Goal: Use online tool/utility: Utilize a website feature to perform a specific function

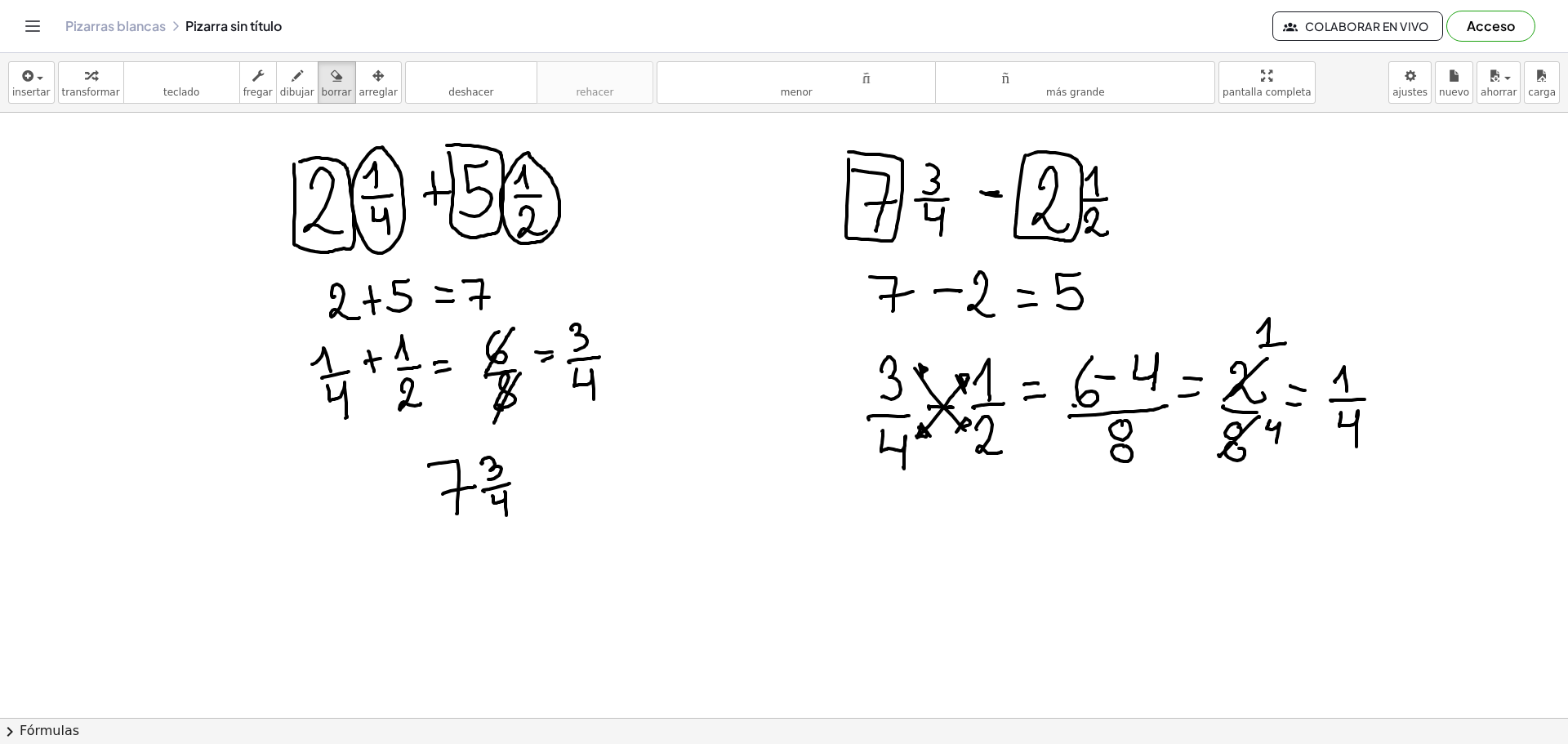
drag, startPoint x: 331, startPoint y: 75, endPoint x: 320, endPoint y: 107, distance: 33.8
click at [330, 75] on button "borrar" at bounding box center [336, 82] width 39 height 43
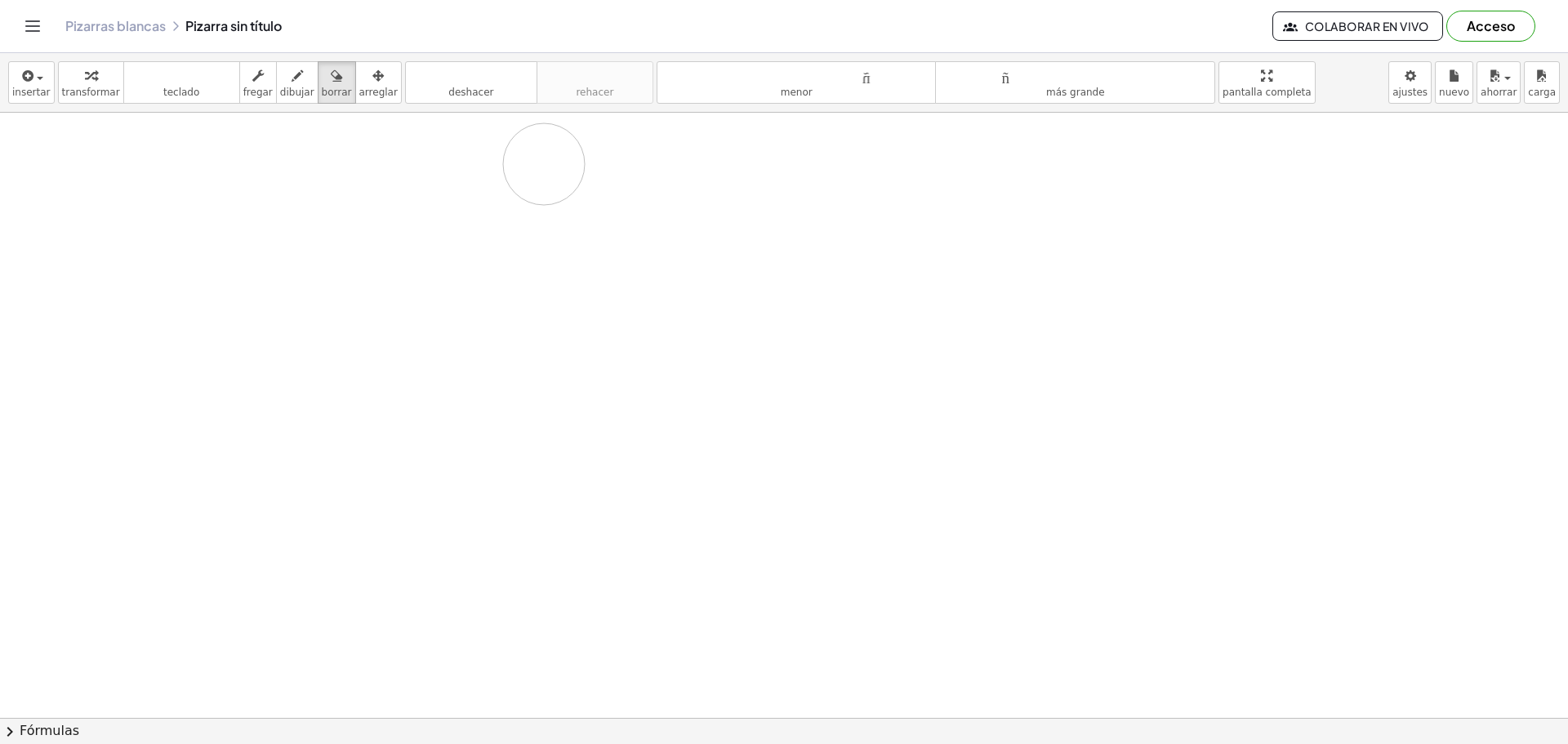
drag, startPoint x: 321, startPoint y: 153, endPoint x: 1119, endPoint y: 176, distance: 798.3
click at [969, 192] on div at bounding box center [784, 718] width 1568 height 1210
click at [280, 78] on div "button" at bounding box center [297, 75] width 35 height 20
click at [317, 72] on button "borrar" at bounding box center [336, 82] width 39 height 43
drag, startPoint x: 253, startPoint y: 150, endPoint x: 258, endPoint y: 166, distance: 16.8
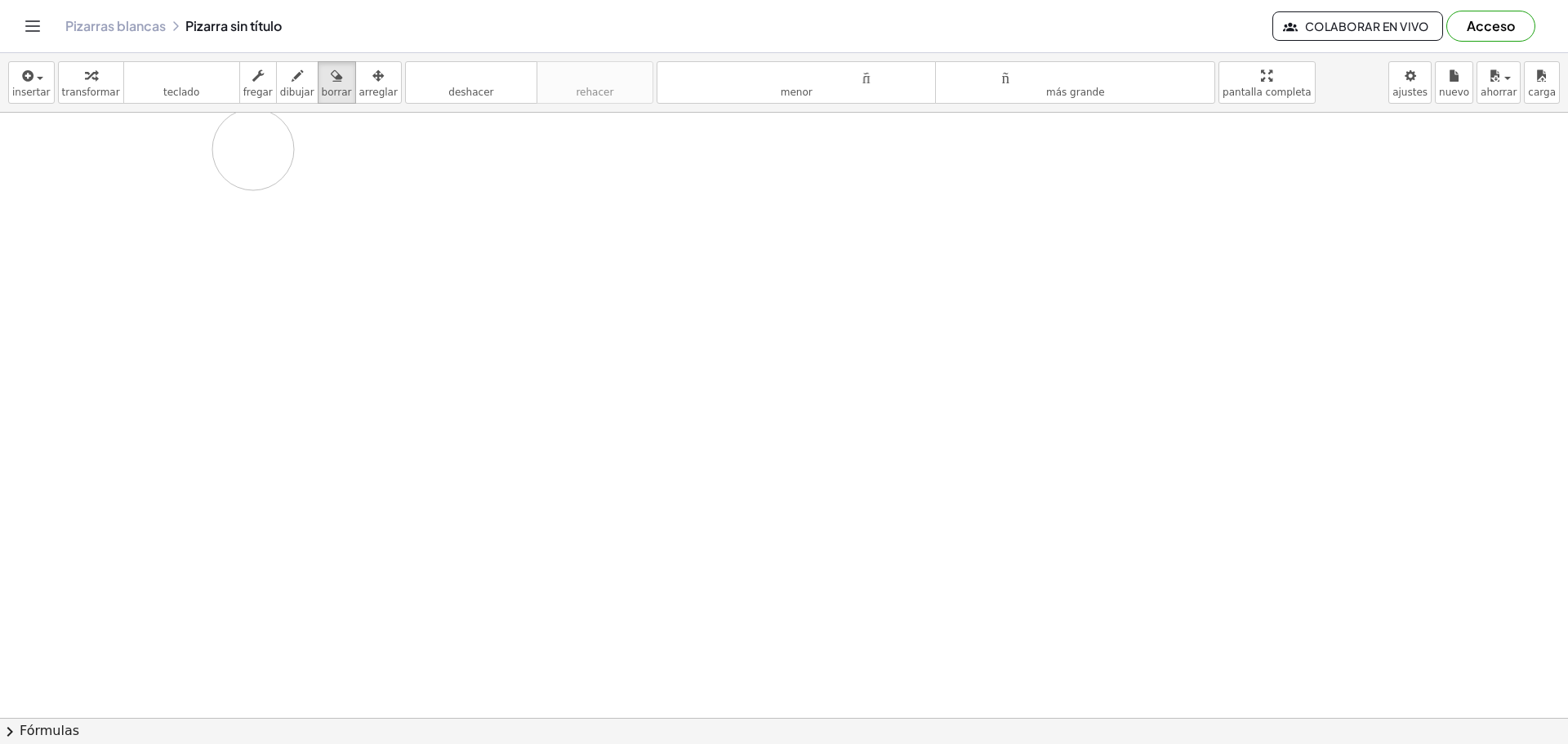
click at [257, 174] on div at bounding box center [784, 718] width 1568 height 1210
click at [280, 86] on font "dibujar" at bounding box center [297, 92] width 35 height 12
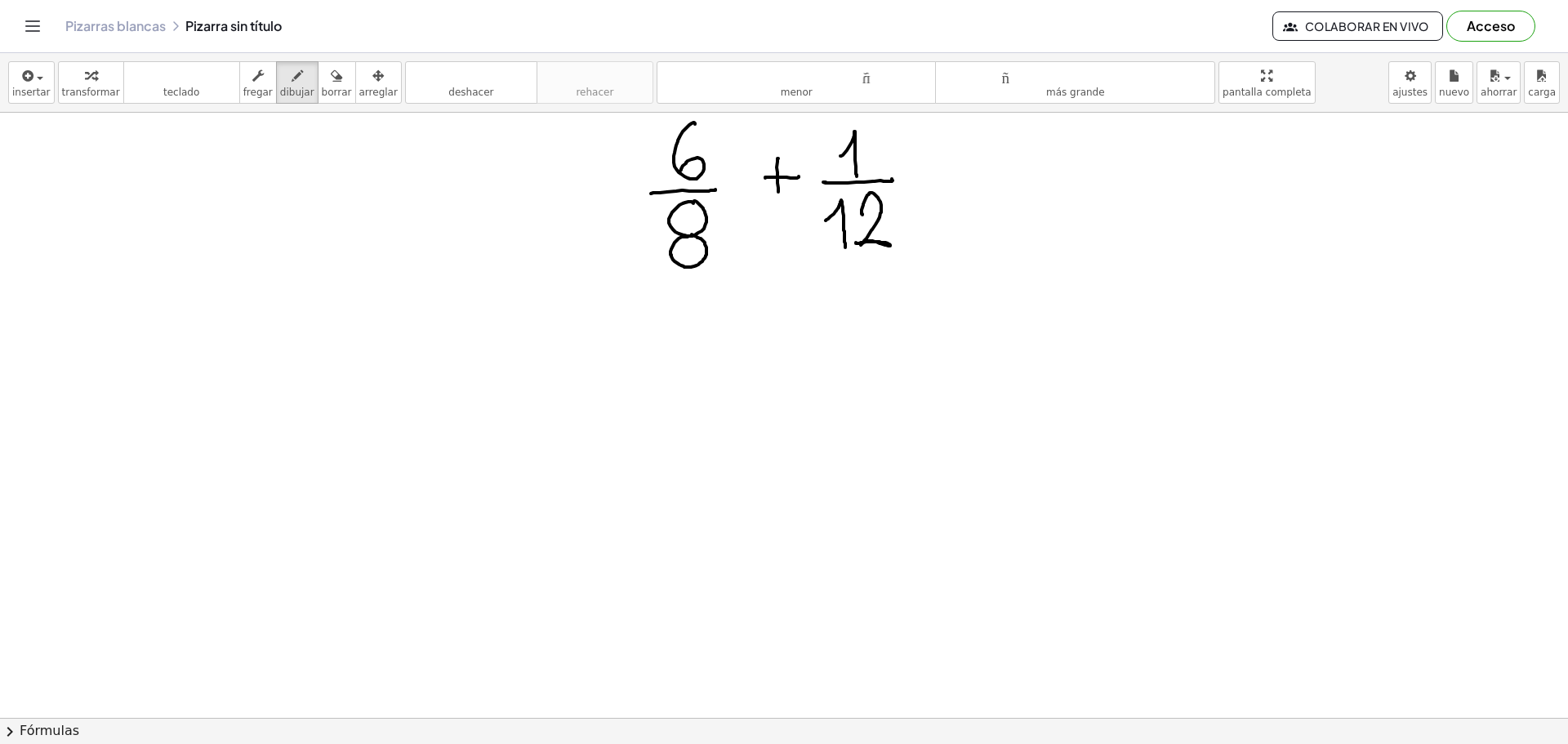
click at [788, 416] on div at bounding box center [784, 718] width 1568 height 1210
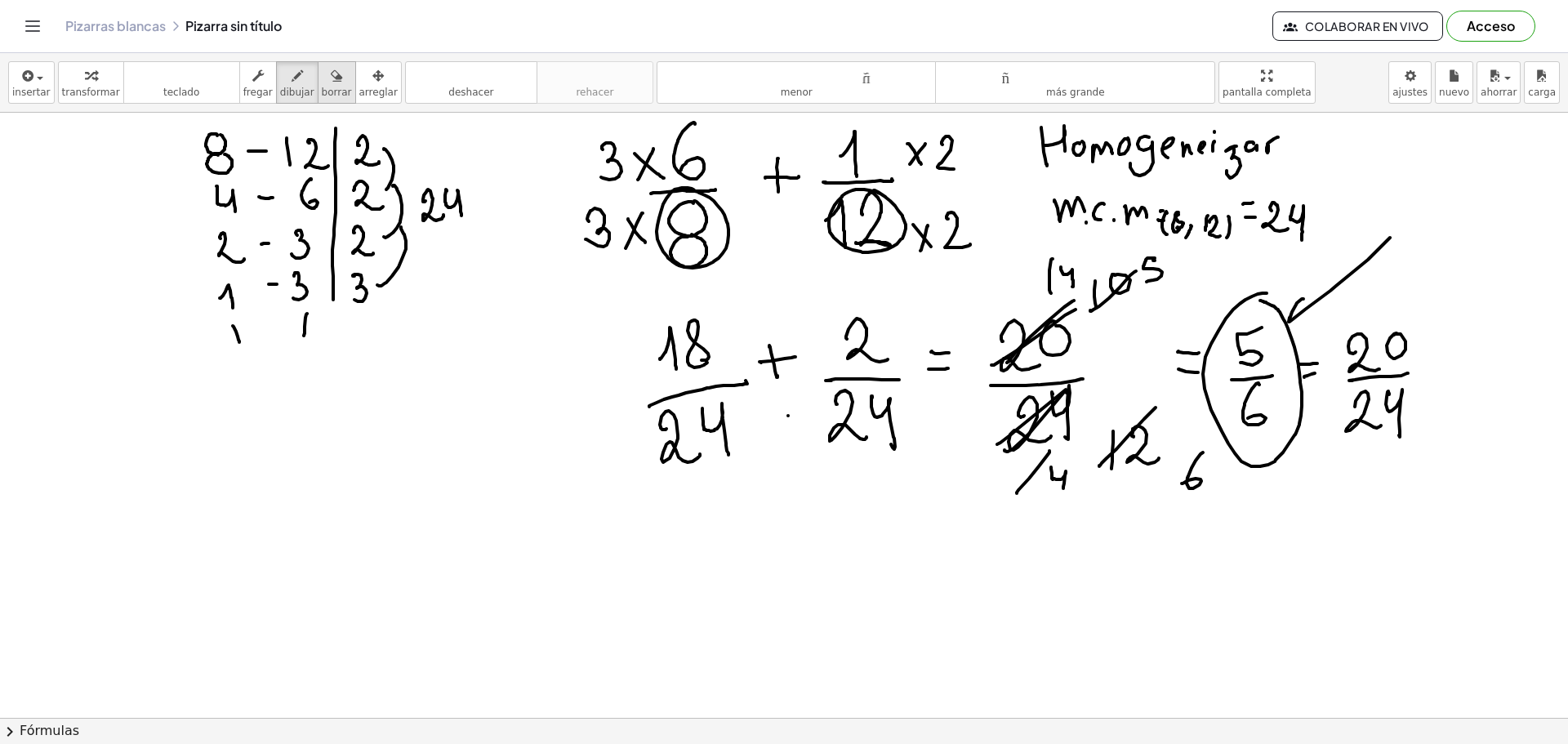
click at [321, 95] on font "borrar" at bounding box center [336, 92] width 30 height 12
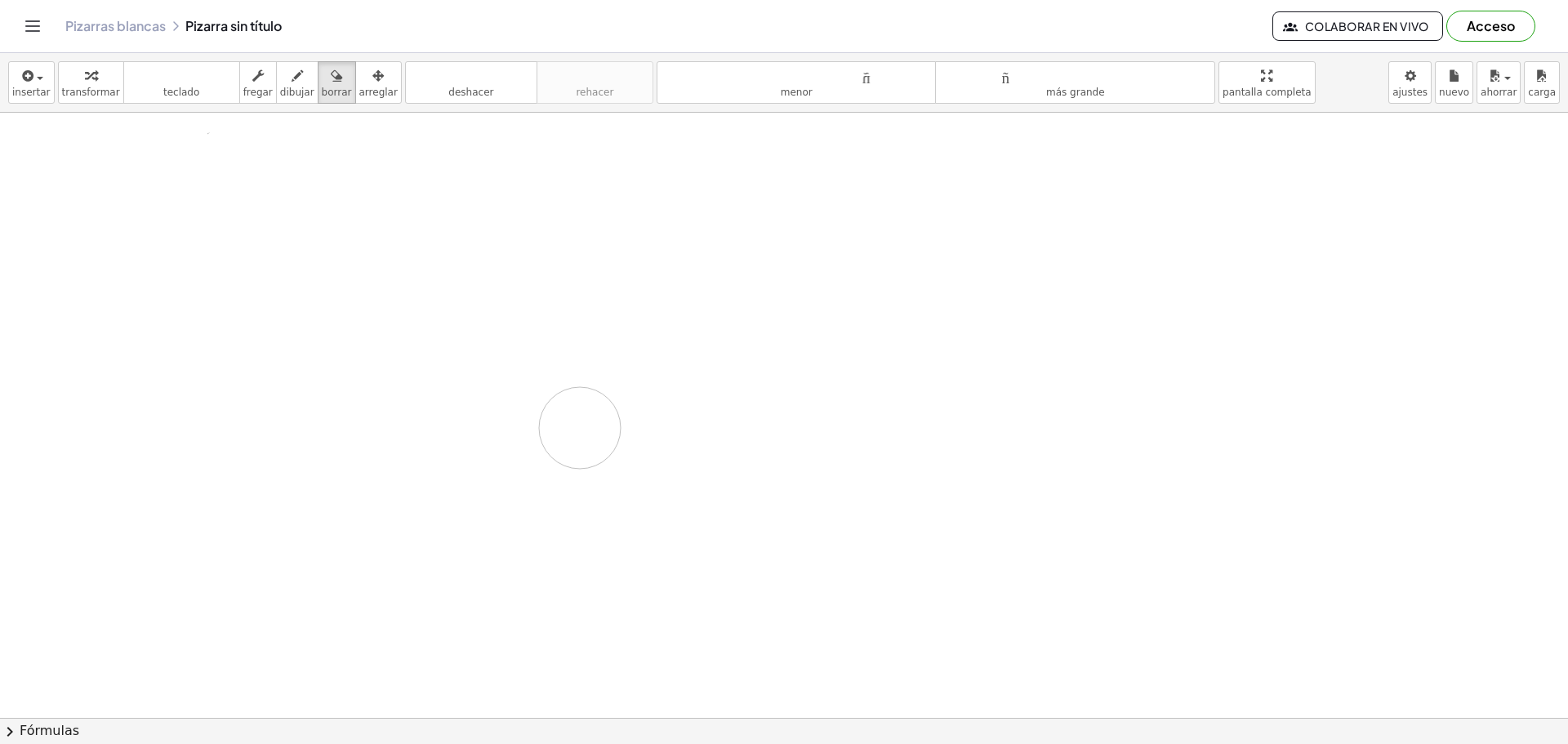
drag, startPoint x: 395, startPoint y: 161, endPoint x: 627, endPoint y: 435, distance: 359.0
click at [618, 433] on div at bounding box center [784, 718] width 1568 height 1210
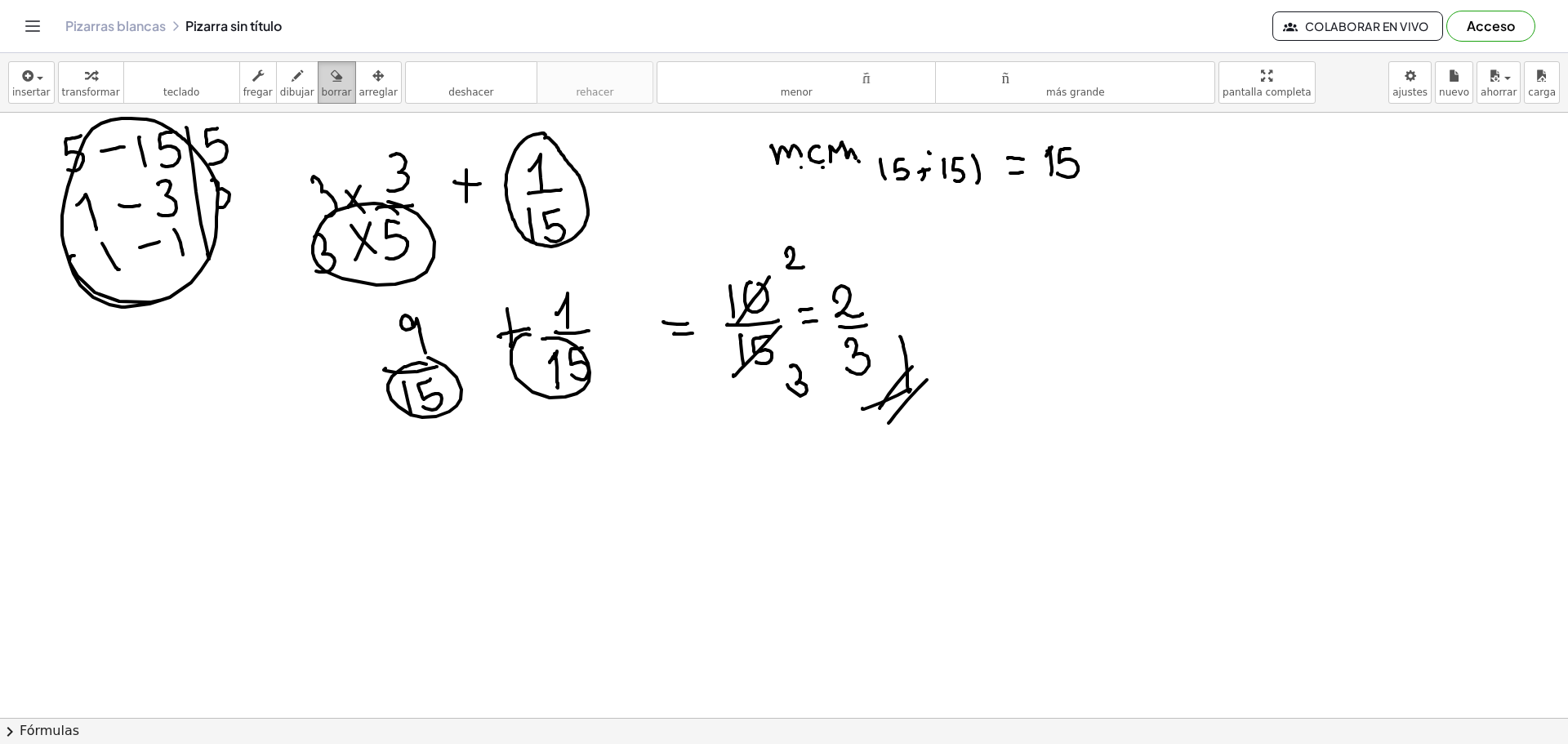
click at [331, 79] on icon "button" at bounding box center [337, 76] width 12 height 20
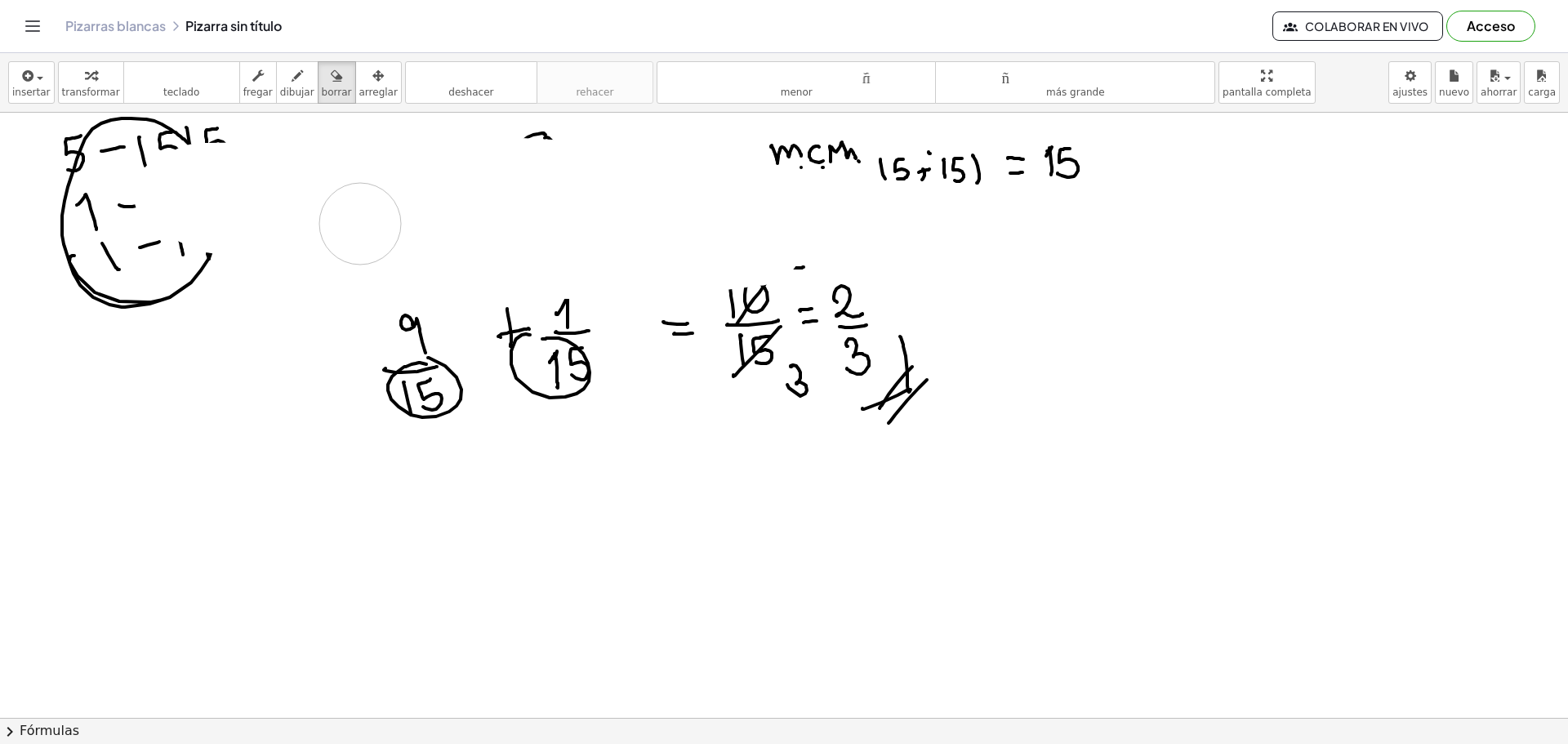
drag, startPoint x: 314, startPoint y: 243, endPoint x: 1035, endPoint y: 147, distance: 727.4
click at [682, 169] on div at bounding box center [784, 718] width 1568 height 1210
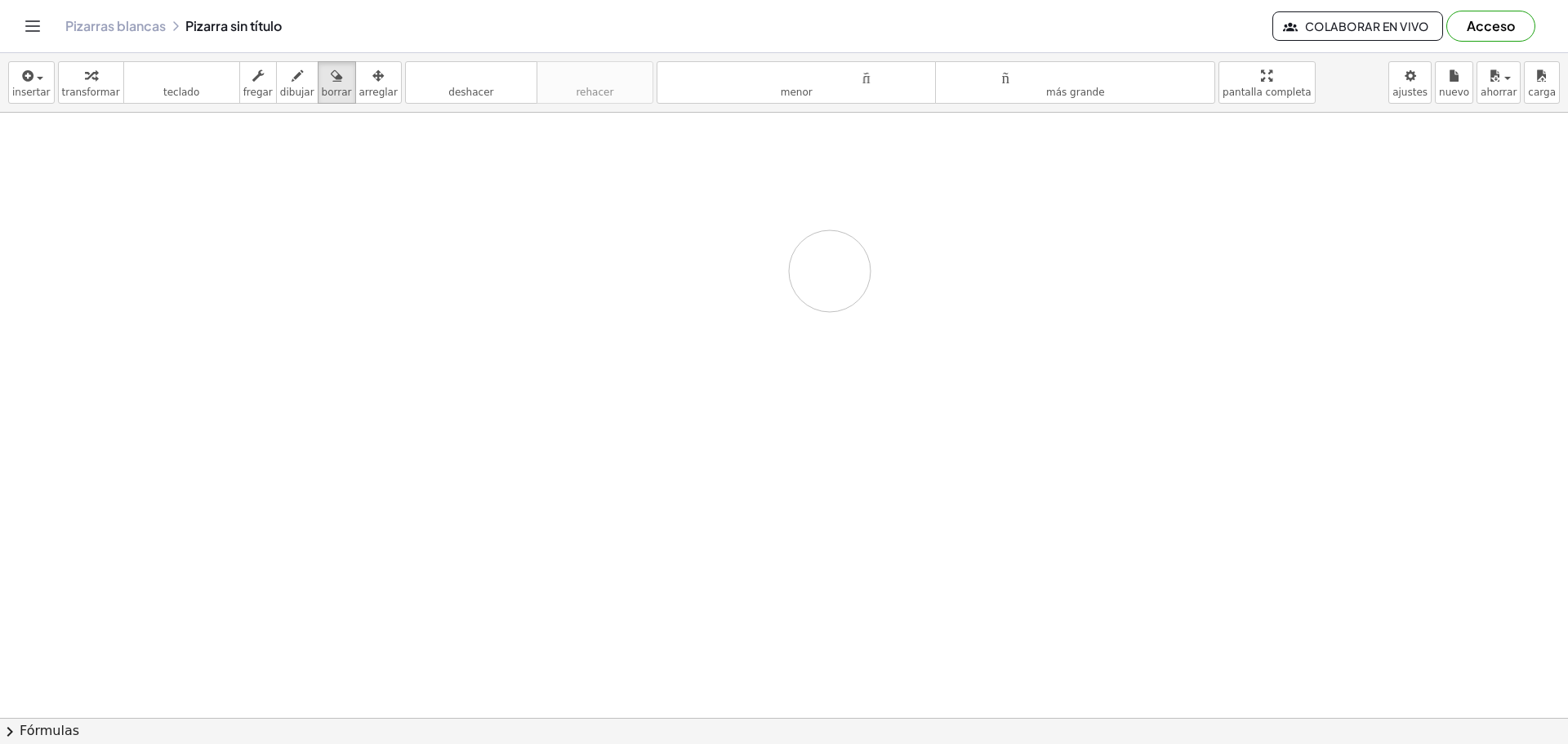
drag, startPoint x: 767, startPoint y: 162, endPoint x: 842, endPoint y: 290, distance: 148.4
click at [826, 291] on div at bounding box center [784, 718] width 1568 height 1210
click at [292, 76] on icon "button" at bounding box center [298, 76] width 12 height 20
drag, startPoint x: 234, startPoint y: 162, endPoint x: 245, endPoint y: 192, distance: 32.0
click at [245, 192] on div at bounding box center [784, 718] width 1568 height 1210
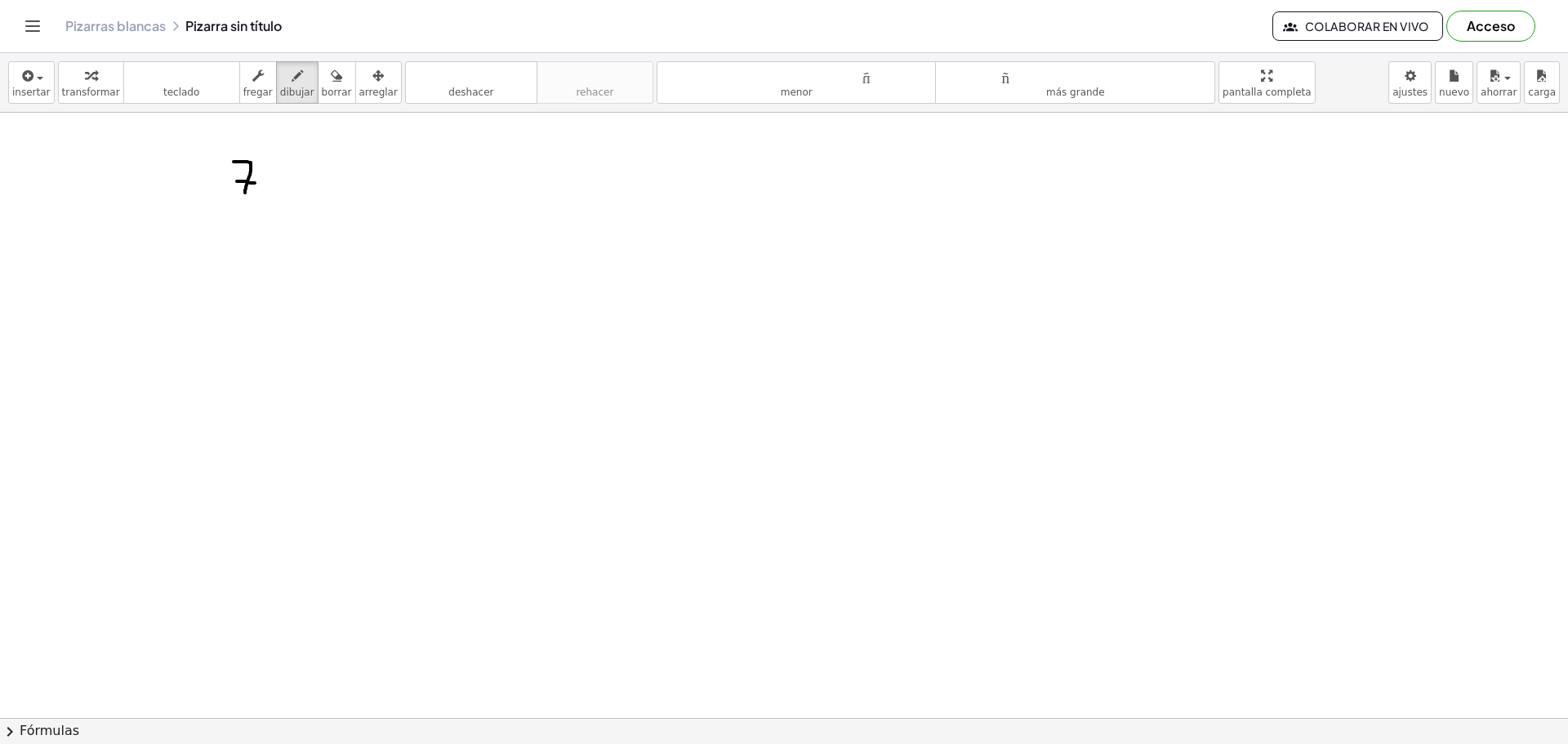
drag, startPoint x: 237, startPoint y: 182, endPoint x: 253, endPoint y: 191, distance: 18.4
click at [262, 183] on div at bounding box center [784, 718] width 1568 height 1210
drag, startPoint x: 237, startPoint y: 198, endPoint x: 264, endPoint y: 202, distance: 27.3
click at [264, 202] on div at bounding box center [784, 718] width 1568 height 1210
click at [239, 229] on div at bounding box center [784, 718] width 1568 height 1210
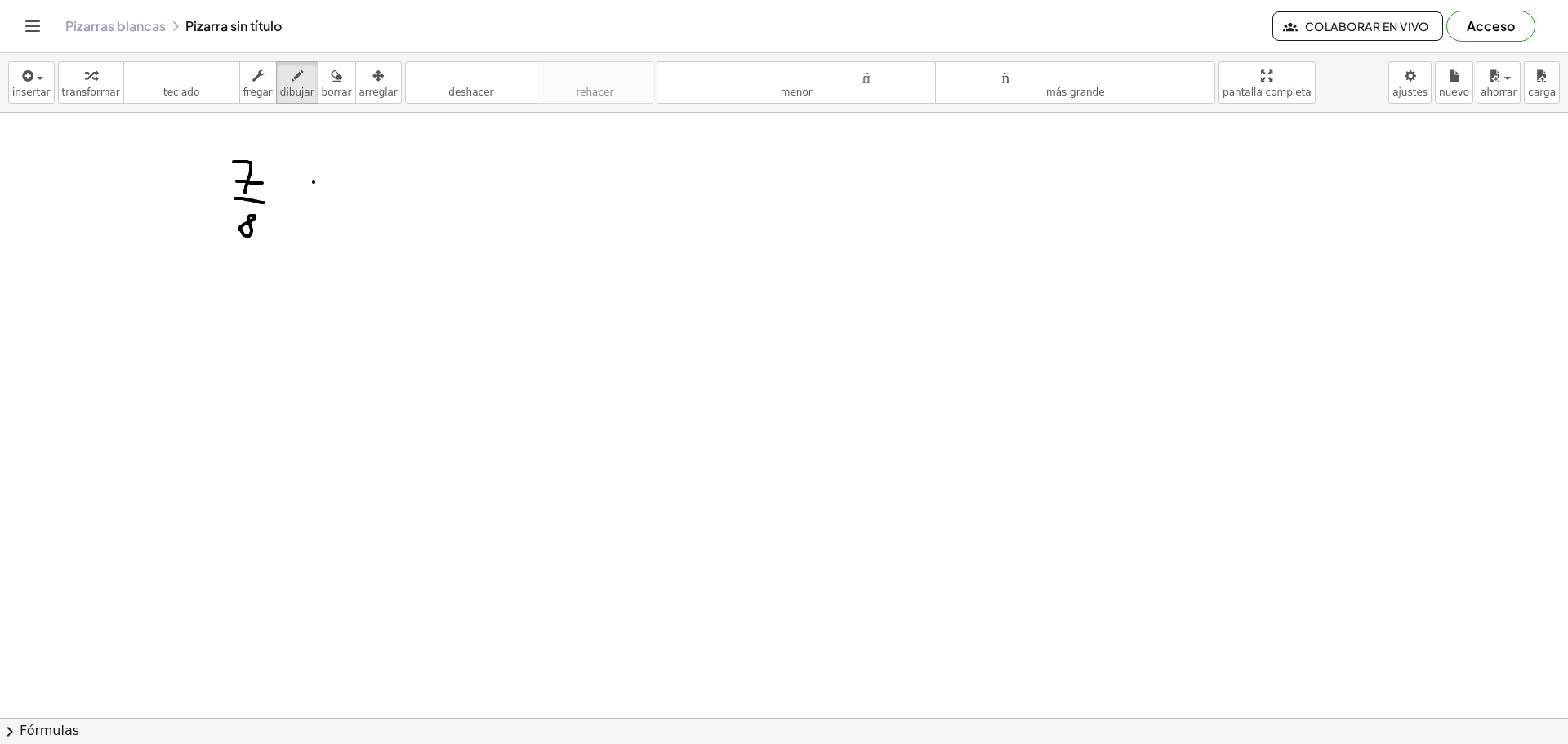
drag, startPoint x: 313, startPoint y: 183, endPoint x: 312, endPoint y: 200, distance: 17.0
click at [312, 200] on div at bounding box center [784, 718] width 1568 height 1210
drag, startPoint x: 307, startPoint y: 197, endPoint x: 323, endPoint y: 197, distance: 16.0
click at [323, 197] on div at bounding box center [784, 718] width 1568 height 1210
drag, startPoint x: 358, startPoint y: 174, endPoint x: 345, endPoint y: 197, distance: 26.4
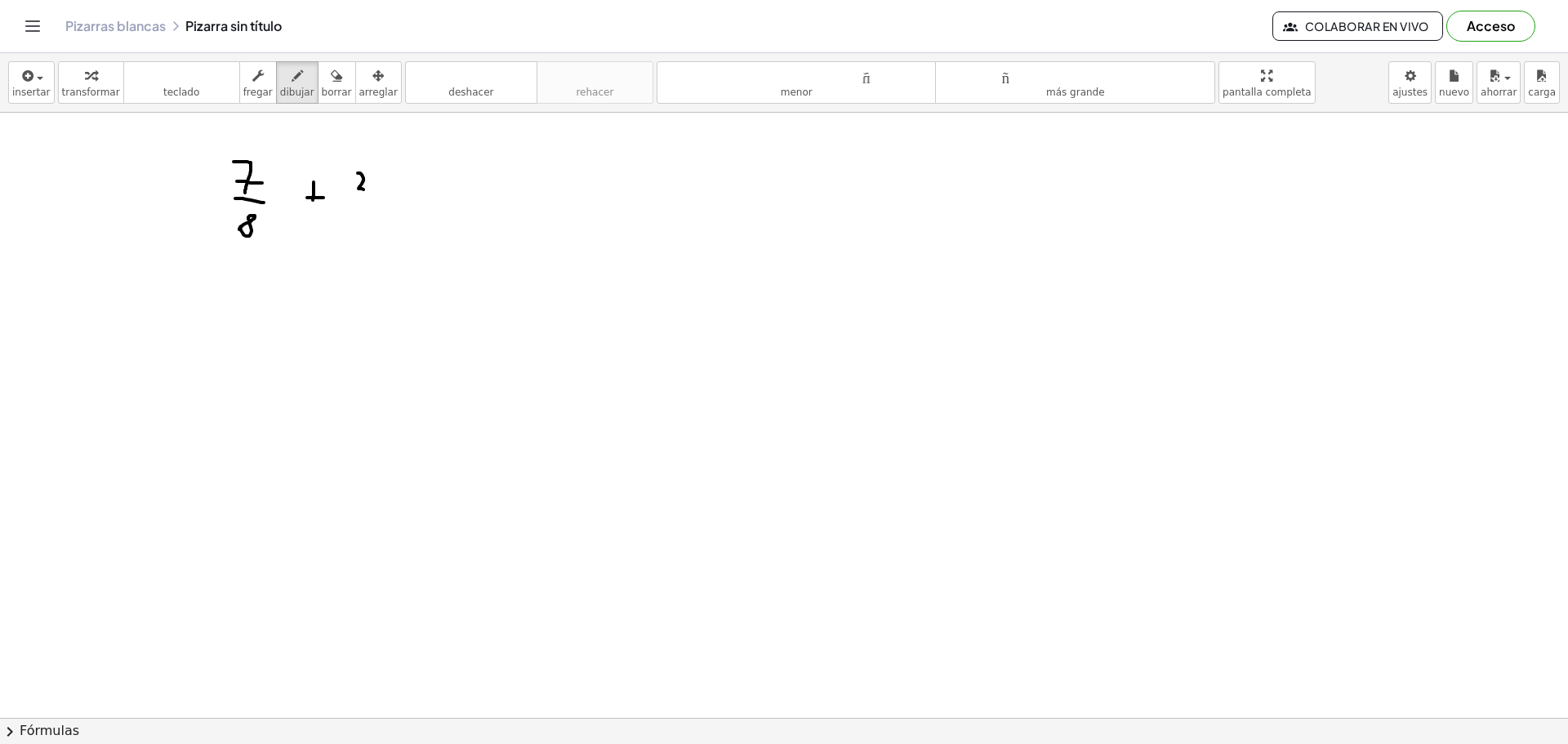
click at [350, 199] on div at bounding box center [784, 718] width 1568 height 1210
drag, startPoint x: 345, startPoint y: 206, endPoint x: 363, endPoint y: 219, distance: 22.2
click at [389, 209] on div at bounding box center [784, 718] width 1568 height 1210
drag, startPoint x: 365, startPoint y: 211, endPoint x: 364, endPoint y: 249, distance: 38.0
click at [364, 247] on div at bounding box center [784, 718] width 1568 height 1210
